Goal: Information Seeking & Learning: Learn about a topic

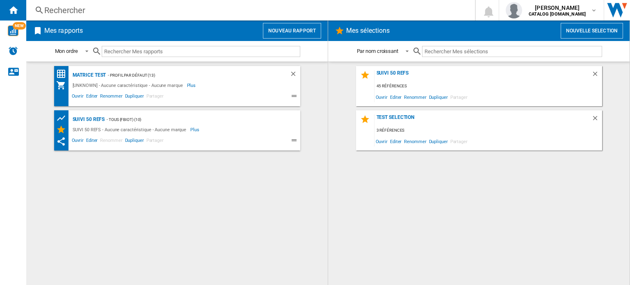
click at [115, 9] on div "Rechercher" at bounding box center [248, 10] width 409 height 11
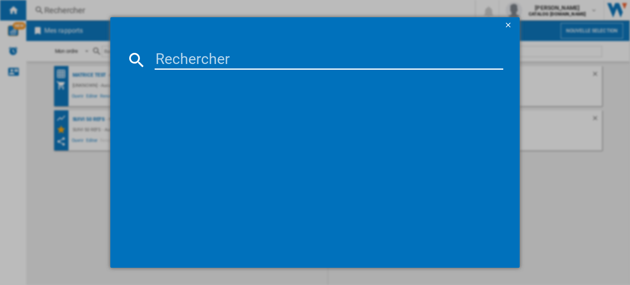
click at [169, 62] on input at bounding box center [329, 60] width 349 height 20
paste input "EZ831GF"
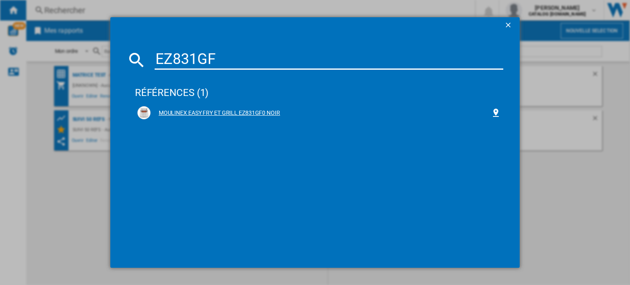
type input "EZ831GF"
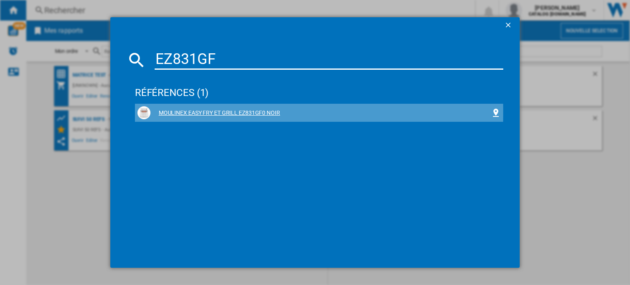
click at [198, 112] on div "MOULINEX EASY FRY ET GRILL EZ831GF0 NOIR" at bounding box center [320, 113] width 340 height 8
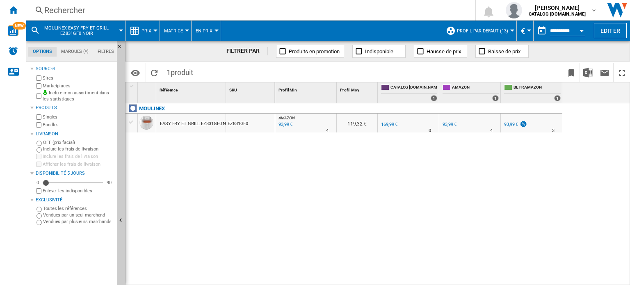
click at [161, 36] on md-menu "Matrice Matrice Classement" at bounding box center [176, 31] width 32 height 21
click at [157, 31] on div at bounding box center [155, 31] width 4 height 2
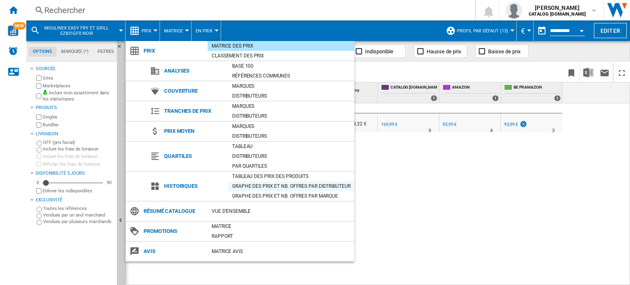
click at [252, 183] on div "Graphe des prix et nb. offres par distributeur" at bounding box center [291, 186] width 126 height 8
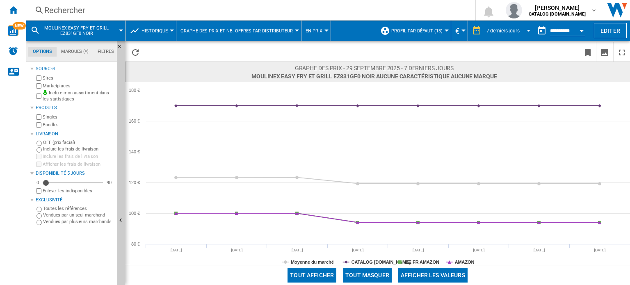
click at [527, 29] on span "REPORTS.WIZARD.STEPS.REPORT.STEPS.REPORT_OPTIONS.PERIOD: 7 derniers jours" at bounding box center [526, 29] width 10 height 7
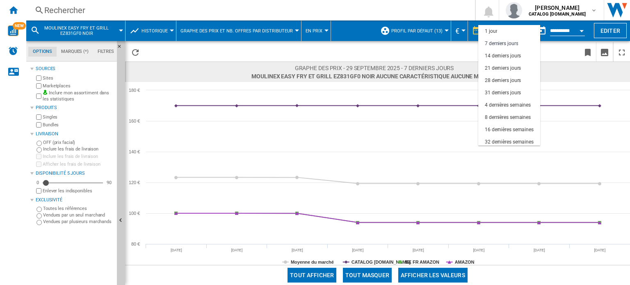
scroll to position [12, 0]
click at [512, 127] on div "32 dernières semaines" at bounding box center [509, 130] width 49 height 7
